Goal: Complete application form: Complete application form

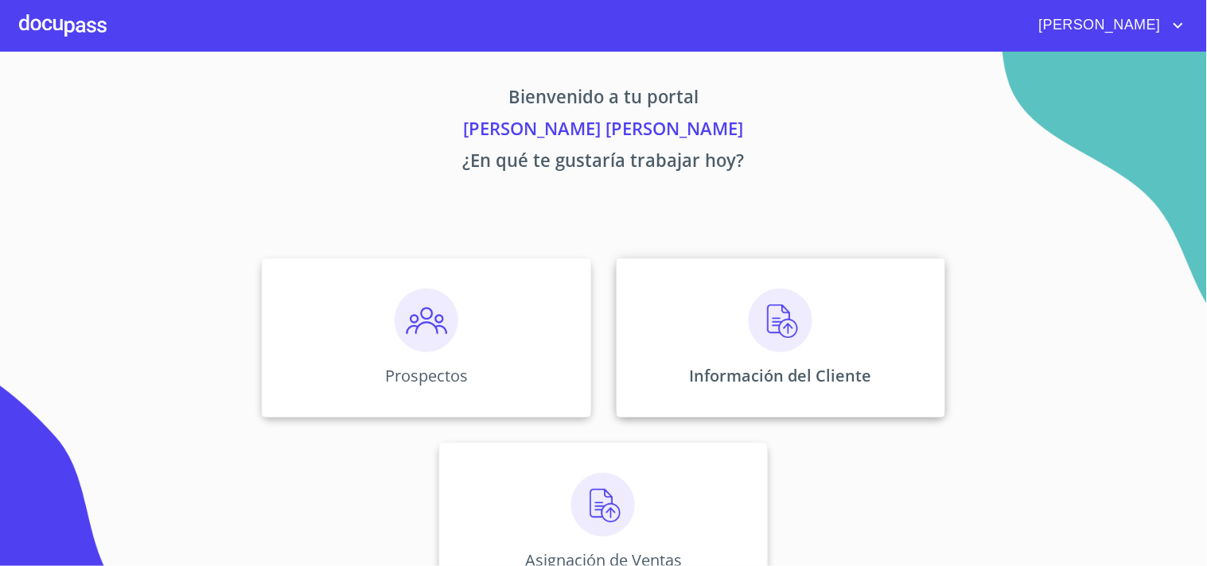
click at [732, 337] on div "Información del Cliente" at bounding box center [780, 337] width 328 height 159
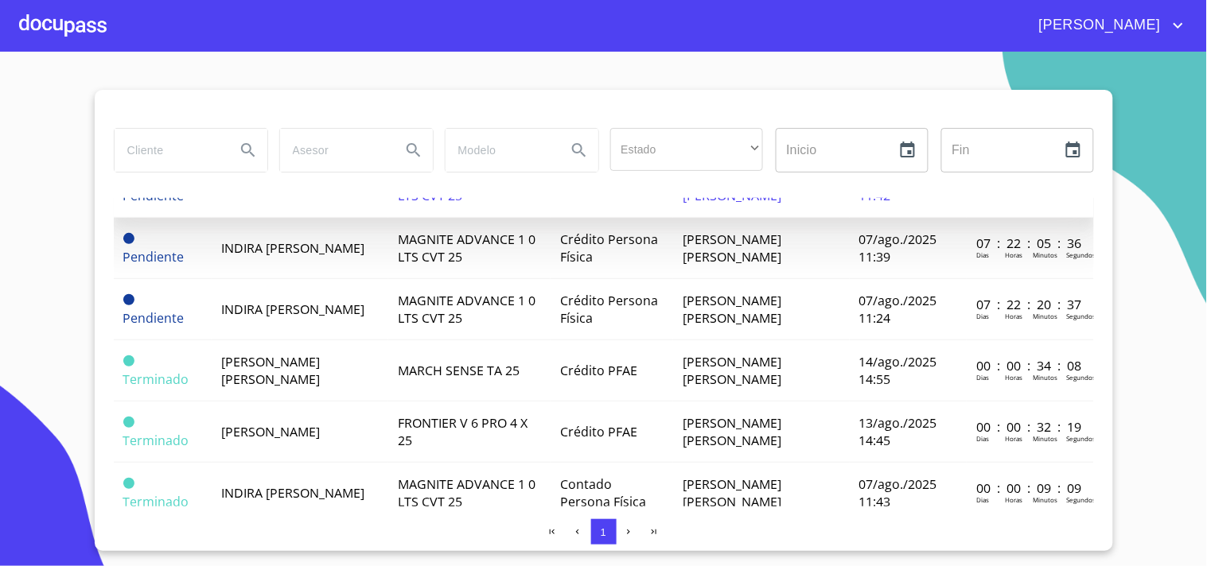
scroll to position [150, 0]
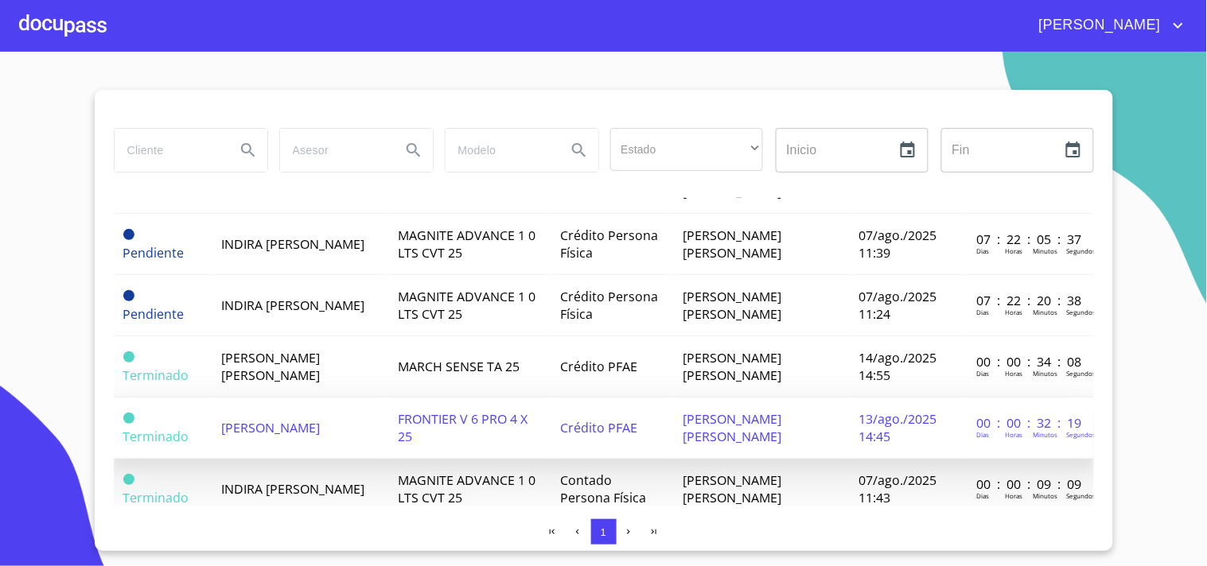
click at [320, 419] on span "[PERSON_NAME]" at bounding box center [270, 427] width 99 height 17
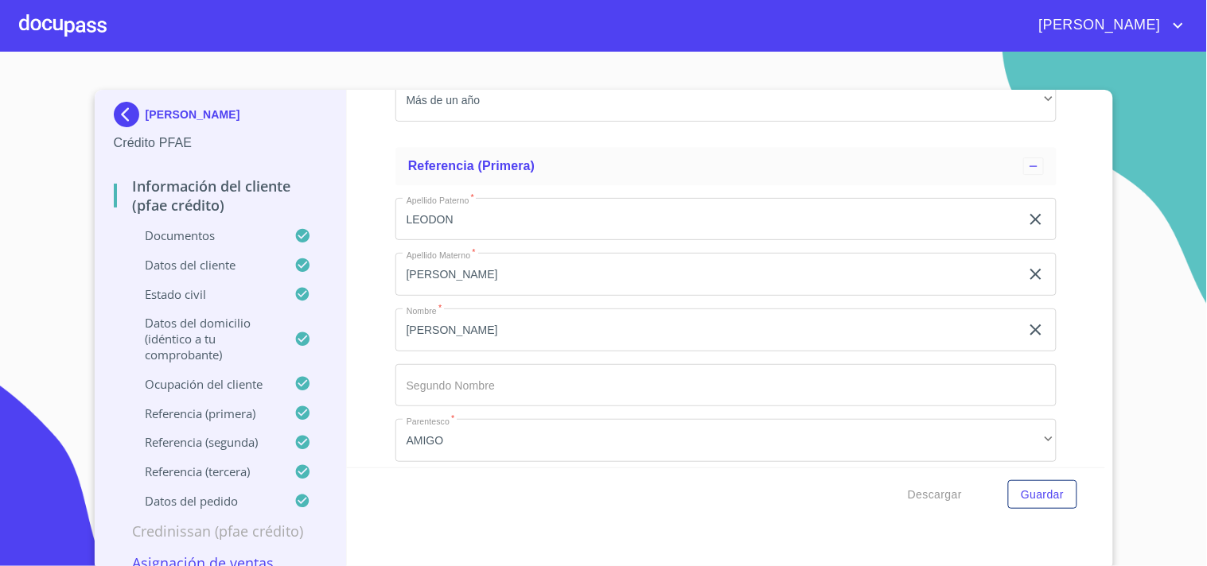
scroll to position [7488, 0]
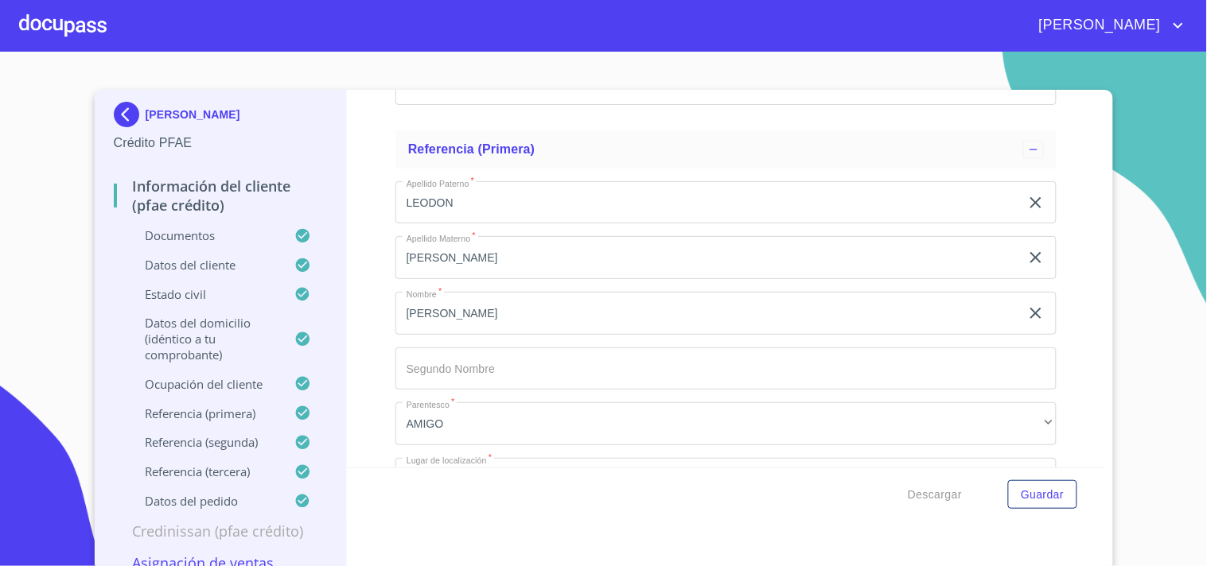
click at [200, 269] on p "Datos del cliente" at bounding box center [204, 265] width 181 height 16
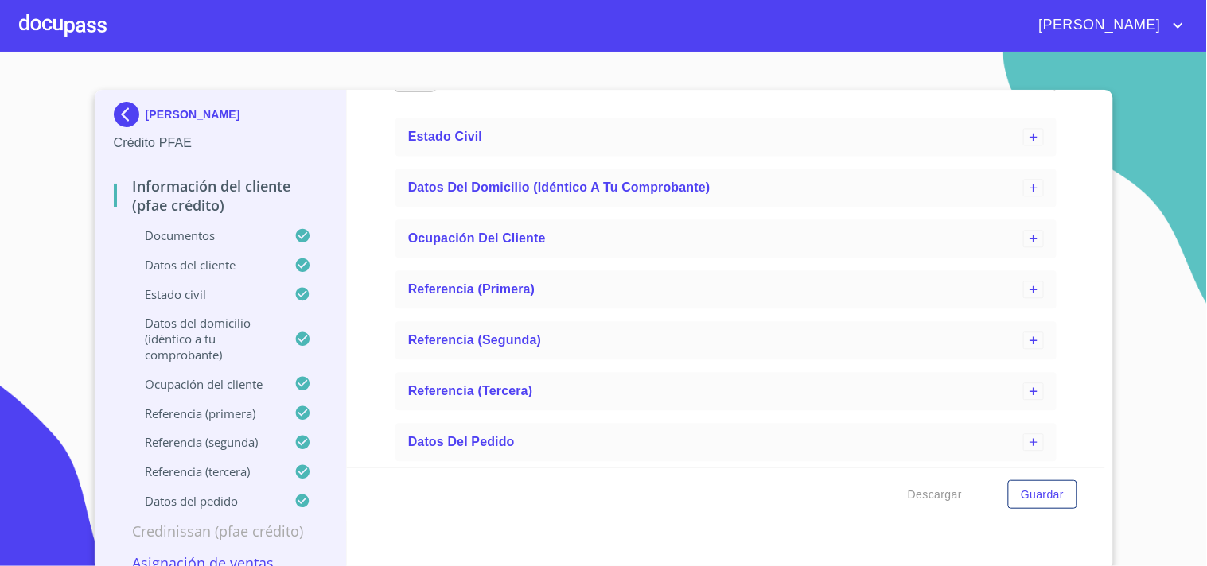
click at [192, 296] on p "Estado Civil" at bounding box center [204, 294] width 181 height 16
click at [189, 241] on p "Documentos" at bounding box center [204, 235] width 181 height 16
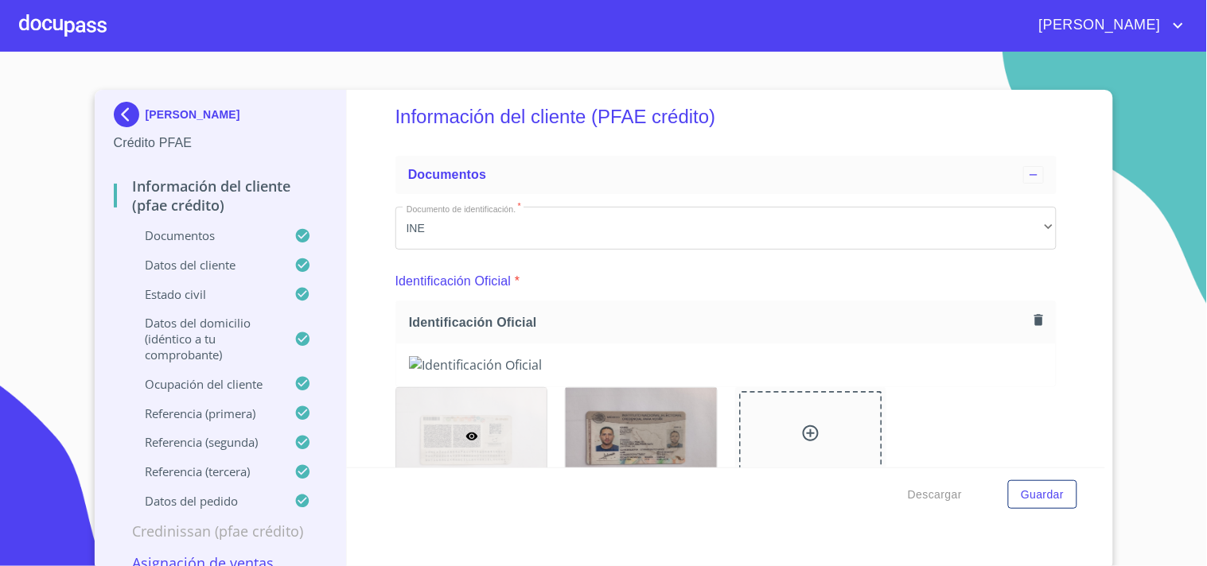
scroll to position [0, 0]
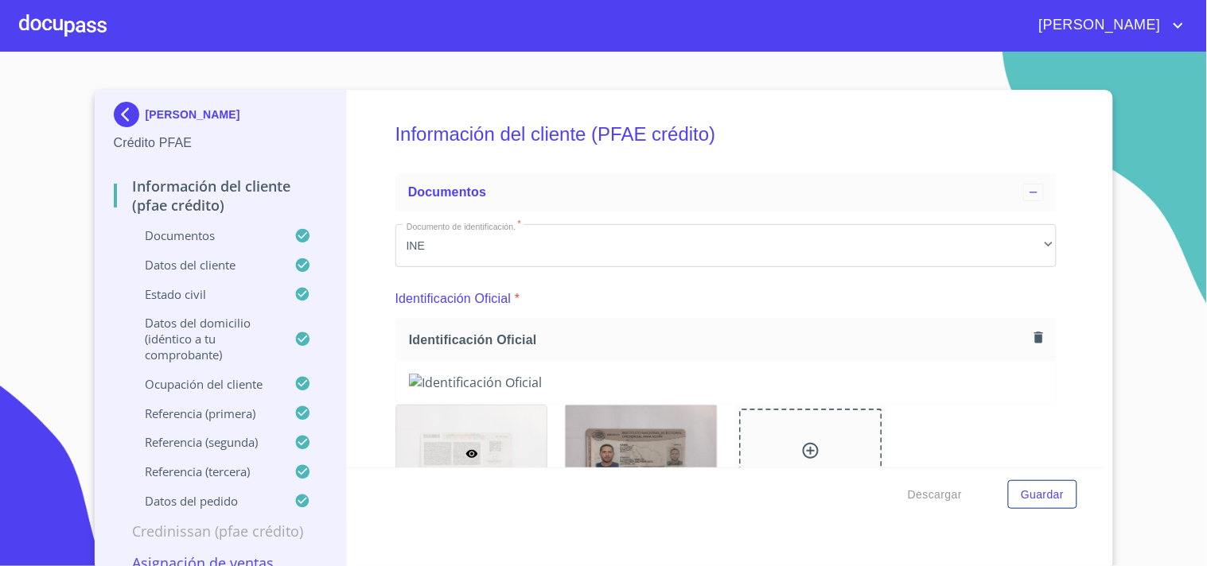
click at [1031, 332] on icon "button" at bounding box center [1038, 337] width 15 height 15
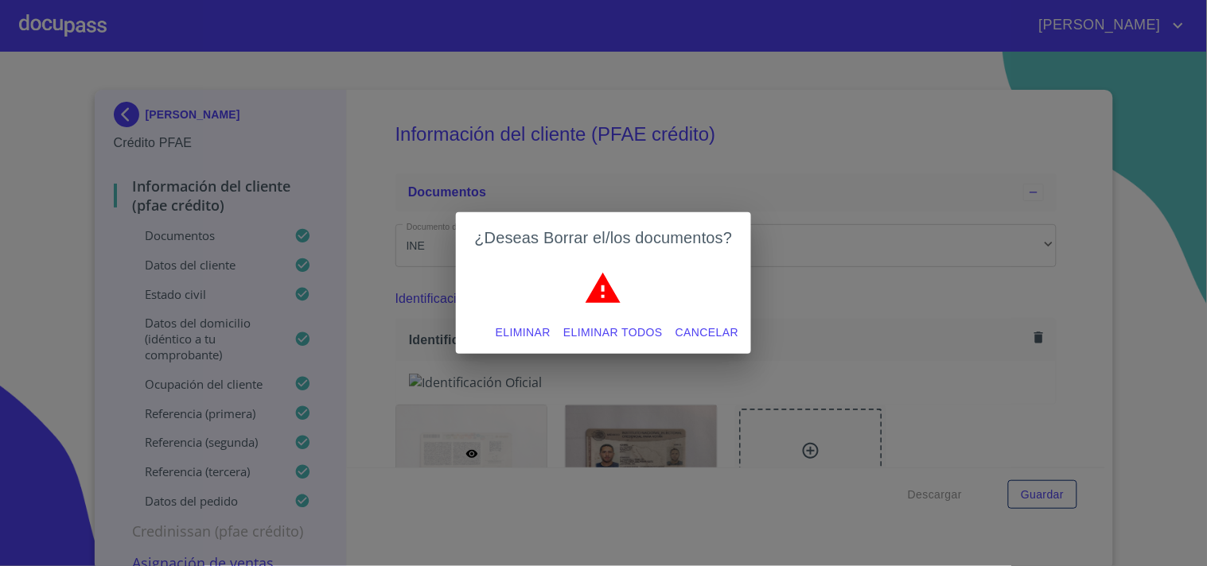
click at [647, 334] on span "Eliminar todos" at bounding box center [612, 333] width 99 height 20
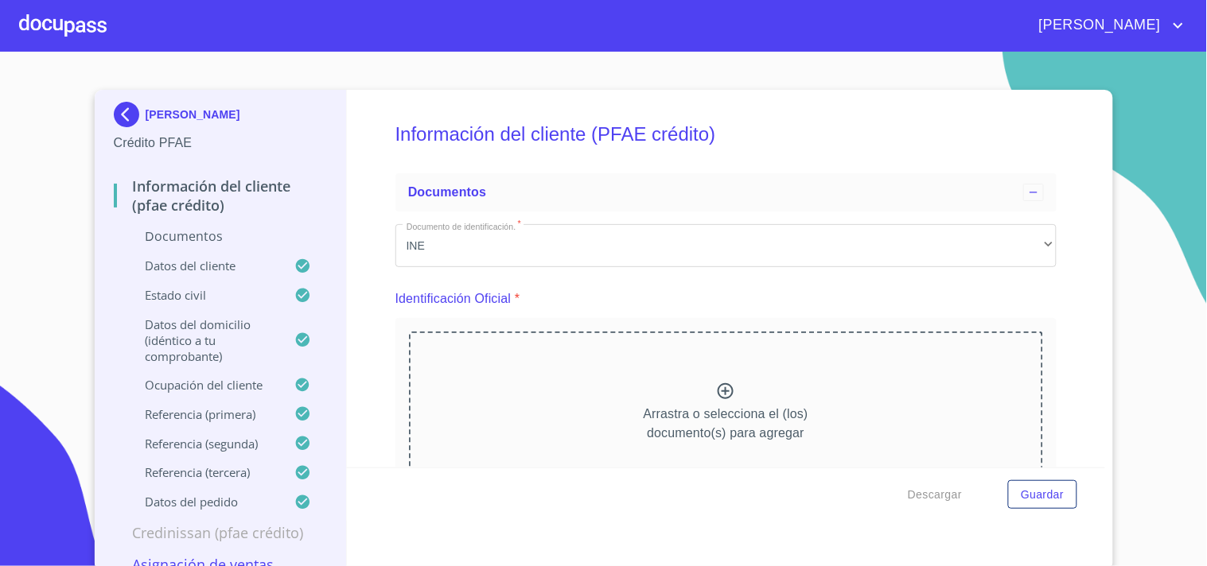
click at [720, 393] on icon at bounding box center [725, 391] width 16 height 16
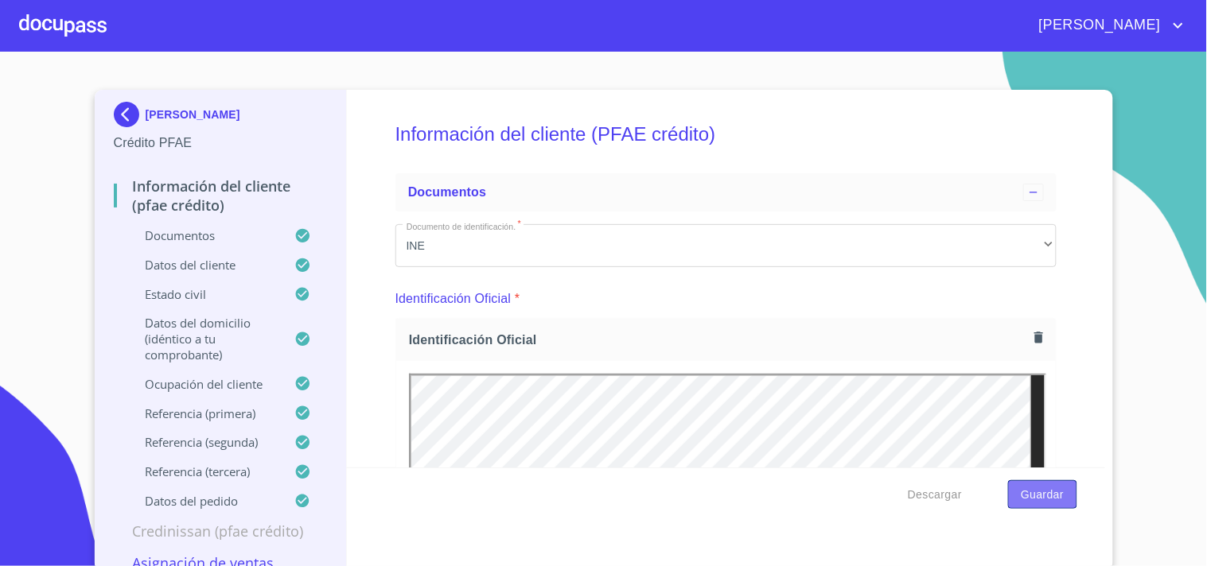
click at [1047, 482] on span "Guardar" at bounding box center [1041, 495] width 43 height 20
